Goal: Information Seeking & Learning: Learn about a topic

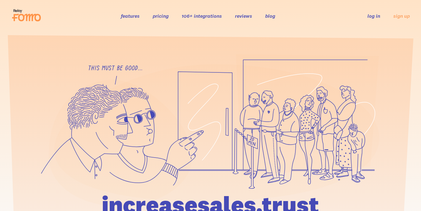
click at [158, 16] on link "pricing" at bounding box center [161, 16] width 16 height 6
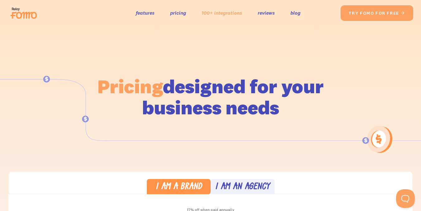
click at [212, 16] on link "100+ integrations" at bounding box center [222, 12] width 40 height 9
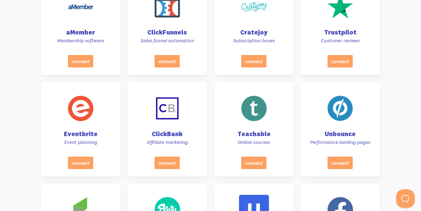
scroll to position [1331, 0]
